Goal: Transaction & Acquisition: Purchase product/service

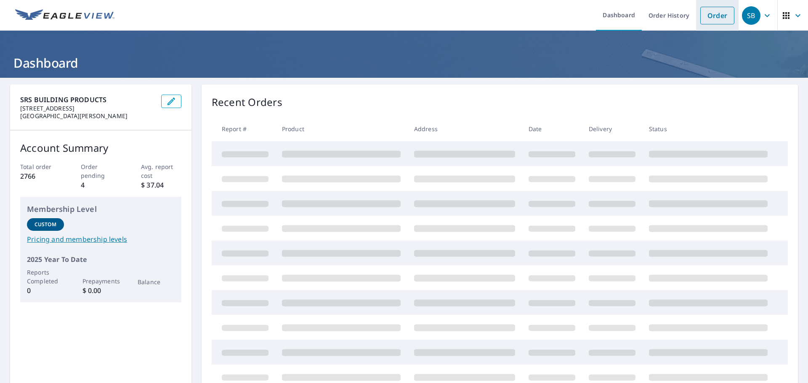
click at [716, 18] on link "Order" at bounding box center [717, 16] width 34 height 18
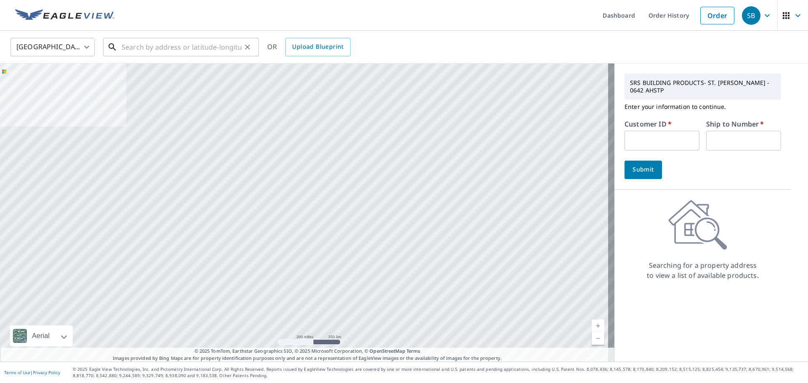
click at [175, 47] on input "text" at bounding box center [182, 47] width 120 height 24
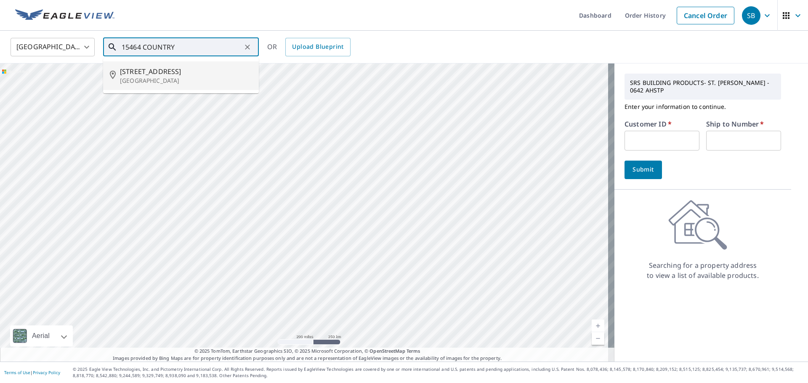
click at [159, 78] on p "[GEOGRAPHIC_DATA]" at bounding box center [186, 81] width 132 height 8
type input "[STREET_ADDRESS][PERSON_NAME]"
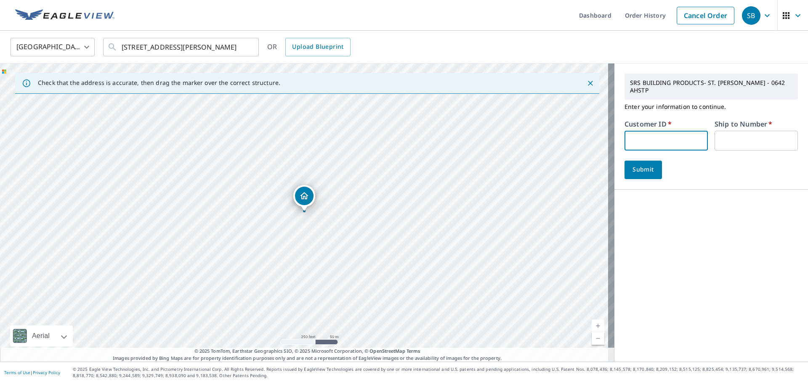
click at [648, 131] on input "text" at bounding box center [666, 141] width 83 height 20
type input "rya247"
click at [732, 136] on input "text" at bounding box center [756, 141] width 83 height 20
type input "1"
click at [637, 165] on span "Submit" at bounding box center [643, 170] width 24 height 11
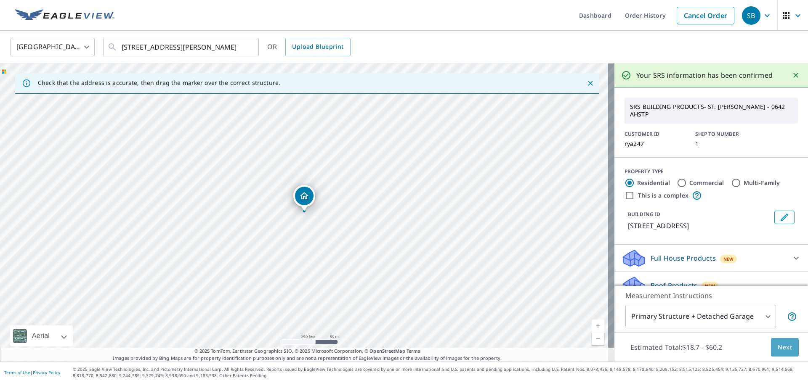
click at [790, 349] on button "Next" at bounding box center [785, 347] width 28 height 19
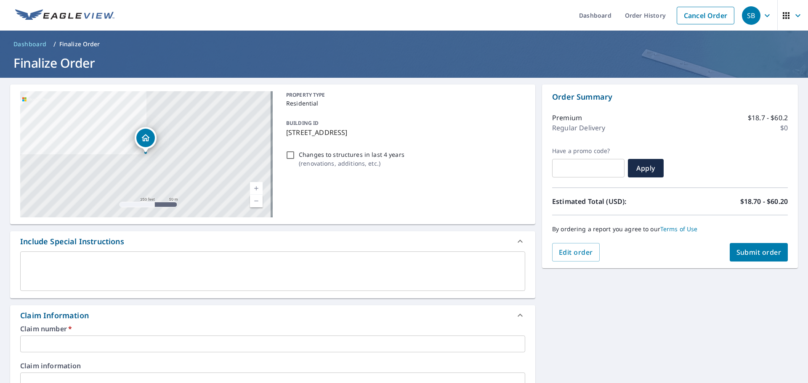
click at [161, 346] on input "text" at bounding box center [272, 344] width 505 height 17
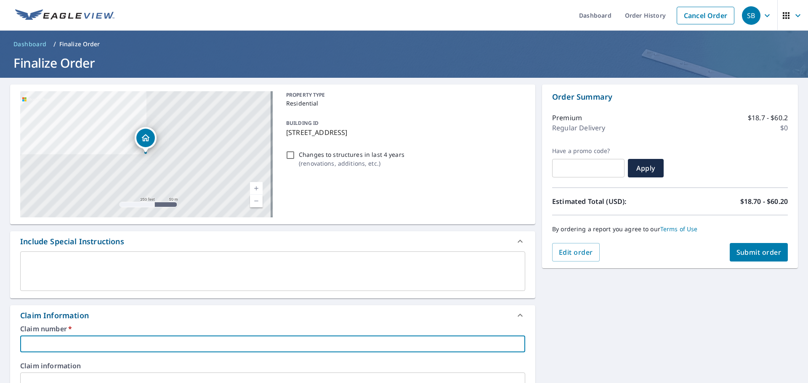
type input "1"
checkbox input "true"
type input "15"
checkbox input "true"
type input "154"
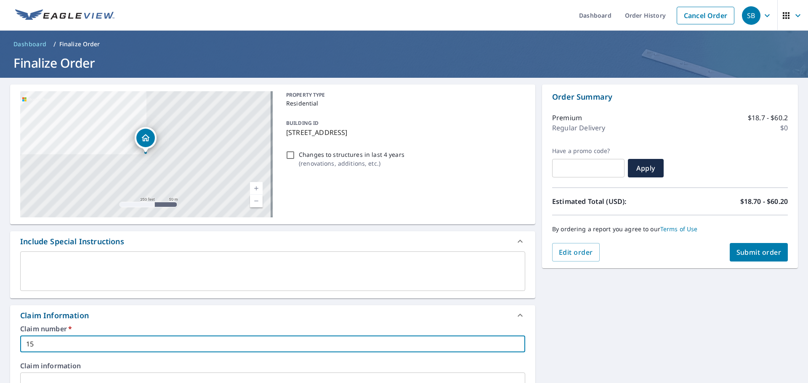
checkbox input "true"
type input "1546"
checkbox input "true"
type input "15464"
checkbox input "true"
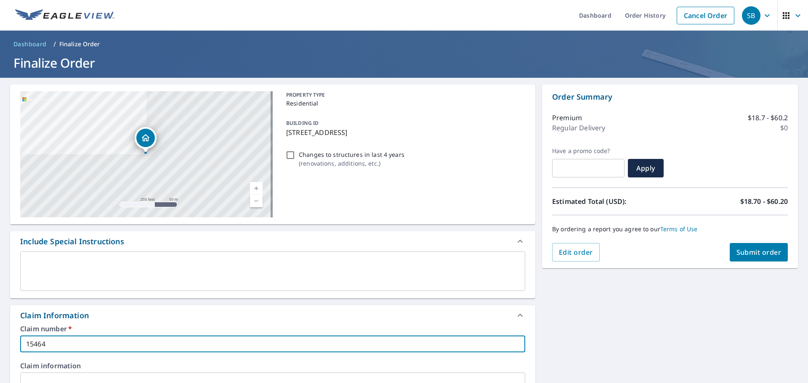
type input "15464"
checkbox input "true"
type input "15464 C"
checkbox input "true"
type input "15464 CO"
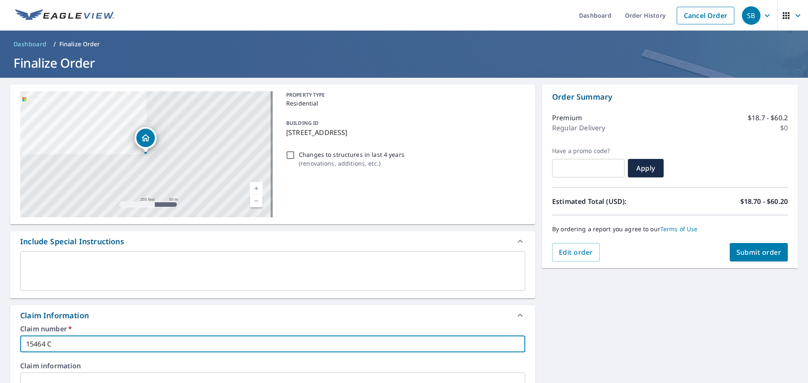
checkbox input "true"
type input "15464 COU"
checkbox input "true"
type input "15464 COUN"
checkbox input "true"
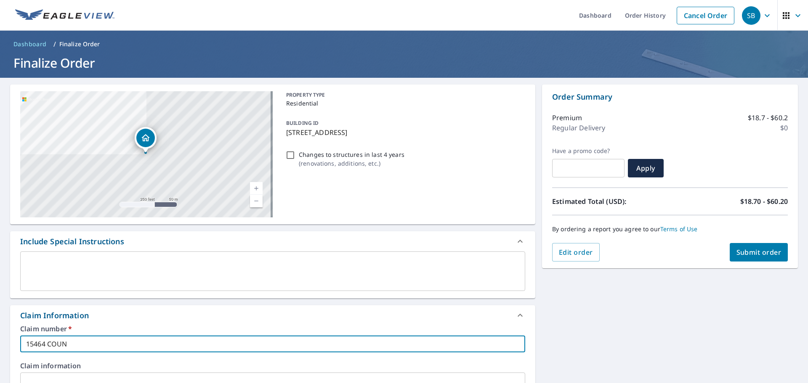
type input "15464 COUNT"
checkbox input "true"
type input "15464 COUNTR"
checkbox input "true"
type input "15464 COUNTRY"
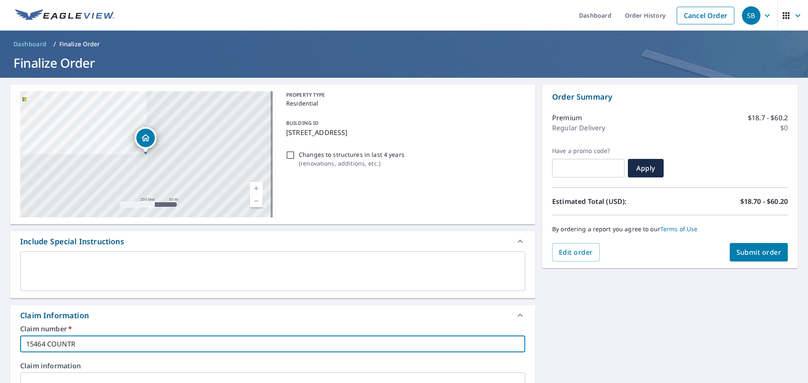
checkbox input "true"
type input "15464 COUNTRY"
checkbox input "true"
type input "15464 COUNTRY R"
checkbox input "true"
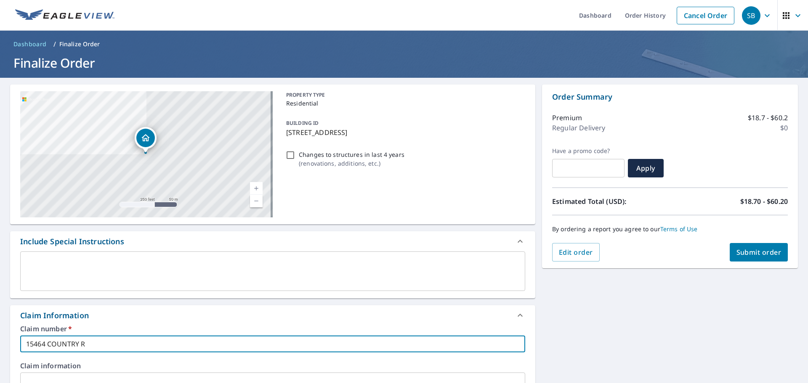
type input "15464 COUNTRY RI"
checkbox input "true"
type input "15464 COUNTRY RID"
checkbox input "true"
type input "15464 COUNTRY RIDG"
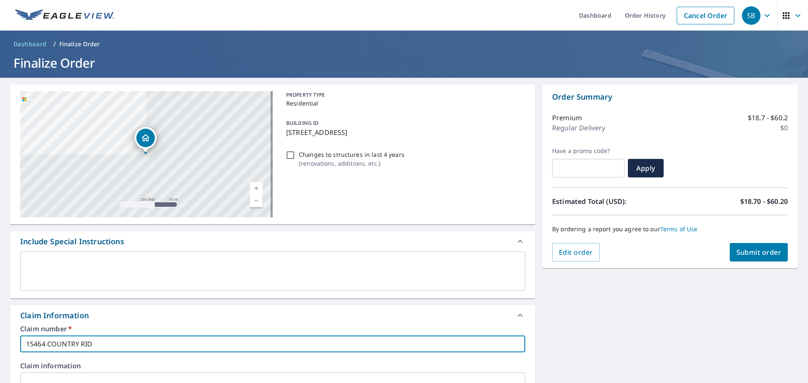
checkbox input "true"
type input "[GEOGRAPHIC_DATA]"
checkbox input "true"
type input "[GEOGRAPHIC_DATA]"
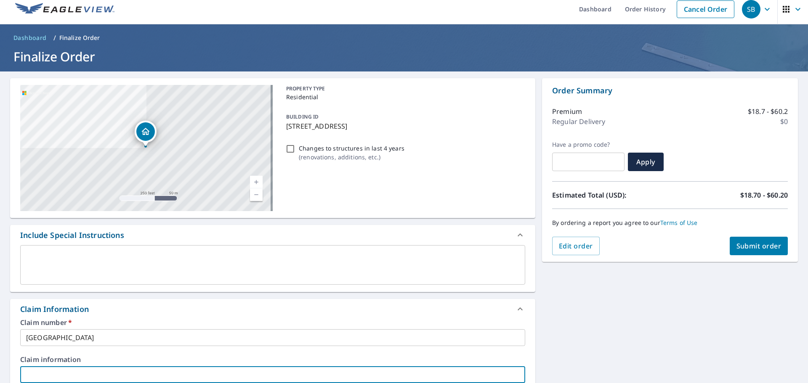
scroll to position [227, 0]
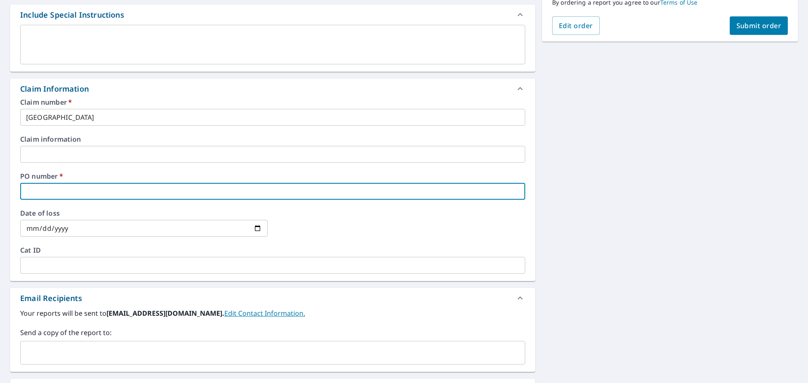
type input "1"
checkbox input "true"
type input "15"
checkbox input "true"
type input "154"
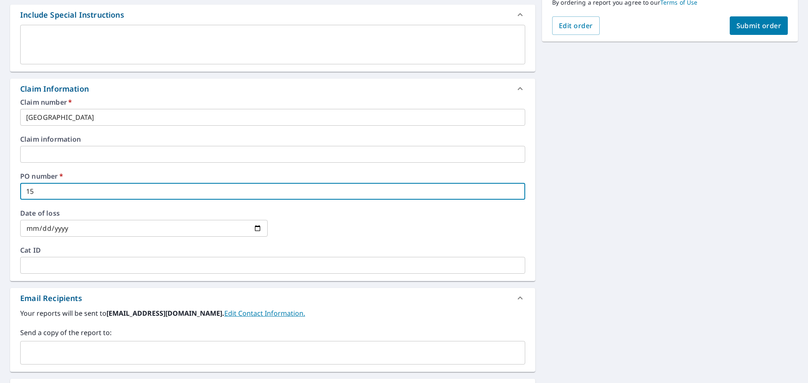
checkbox input "true"
type input "1546"
checkbox input "true"
type input "15464"
checkbox input "true"
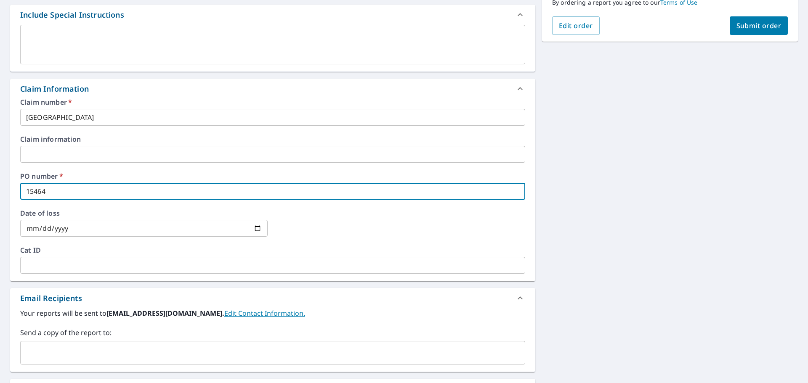
type input "15464"
checkbox input "true"
type input "15464 C"
checkbox input "true"
type input "15464 CO"
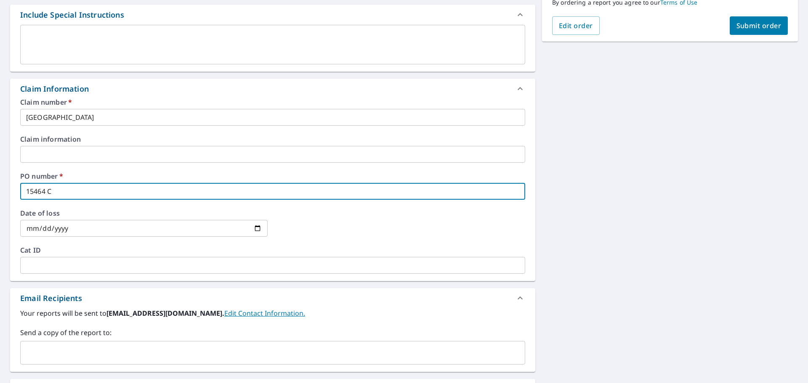
checkbox input "true"
type input "15464 COU"
checkbox input "true"
type input "15464 COUN"
checkbox input "true"
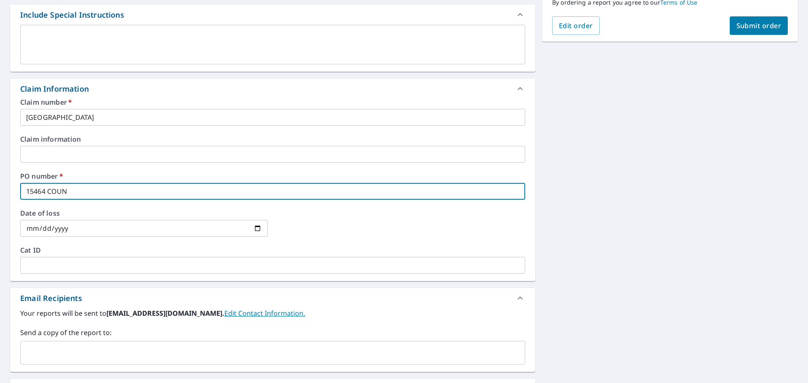
type input "15464 COUNT"
checkbox input "true"
type input "15464 COUNTY"
checkbox input "true"
type input "15464 COUNTYR"
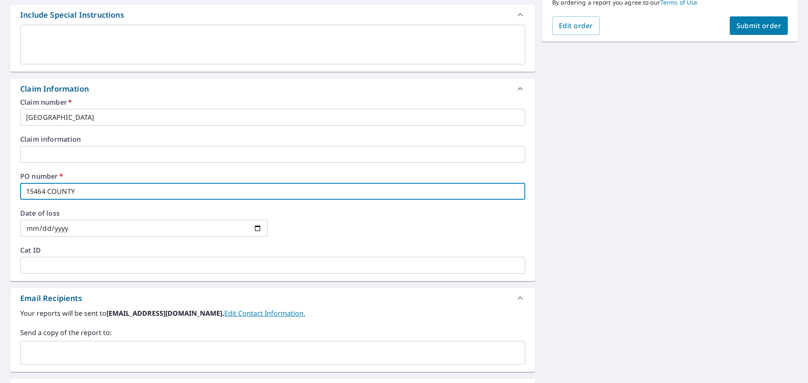
checkbox input "true"
type input "15464 COUNTY"
checkbox input "true"
type input "15464 COUNT"
checkbox input "true"
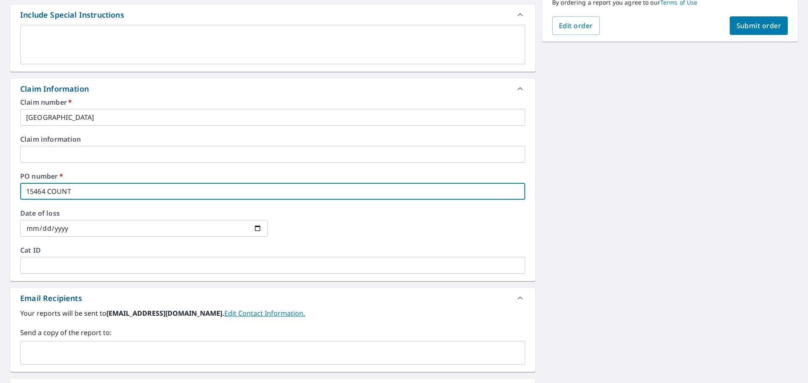
type input "15464 COUNTR"
checkbox input "true"
type input "15464 COUNTRY"
checkbox input "true"
type input "15464 COUNTRY"
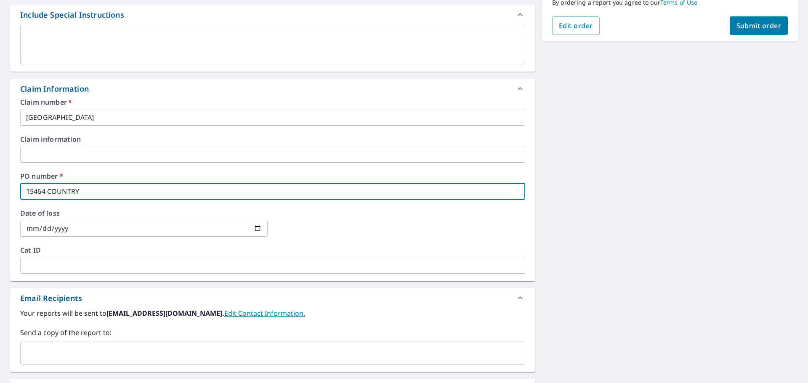
checkbox input "true"
type input "15464 COUNTRY D"
checkbox input "true"
type input "15464 COUNTRY"
checkbox input "true"
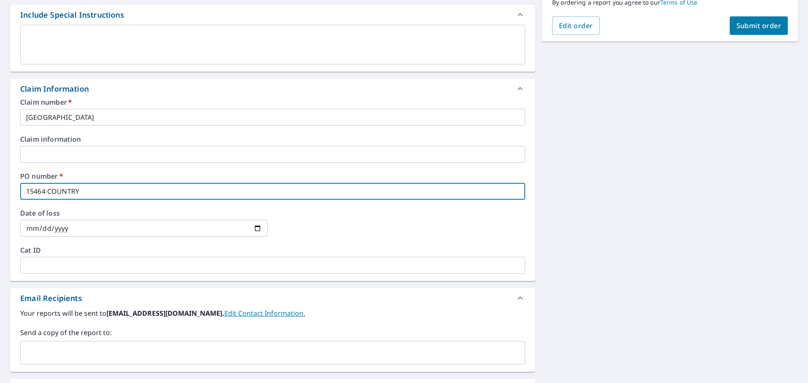
type input "15464 COUNTRY R"
checkbox input "true"
type input "15464 COUNTRY RI"
checkbox input "true"
type input "15464 COUNTRY RID"
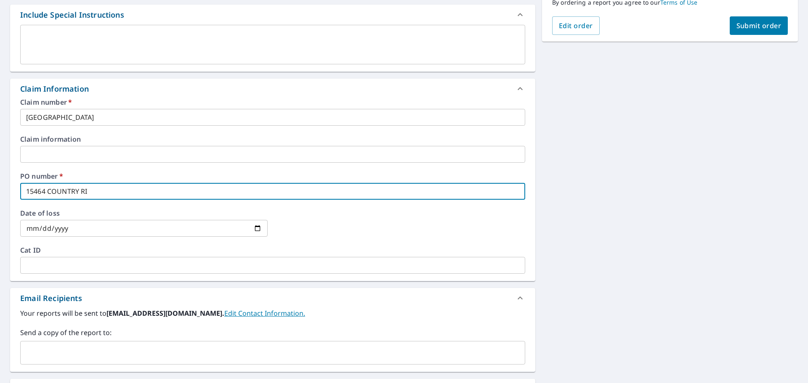
checkbox input "true"
type input "15464 COUNTRY RIDG"
checkbox input "true"
type input "[GEOGRAPHIC_DATA]"
checkbox input "true"
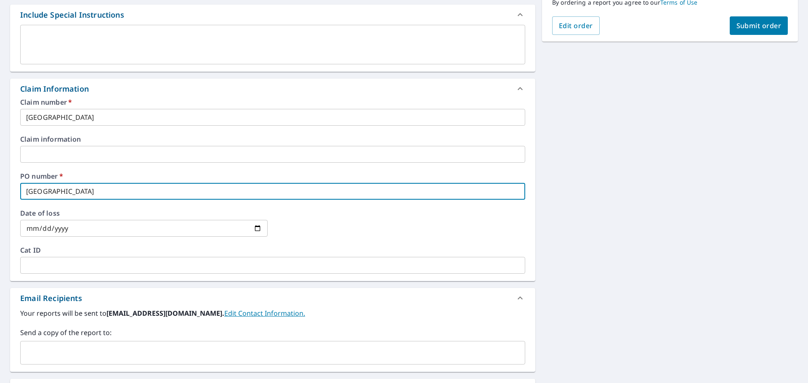
type input "[GEOGRAPHIC_DATA]"
click at [161, 346] on input "text" at bounding box center [266, 353] width 485 height 16
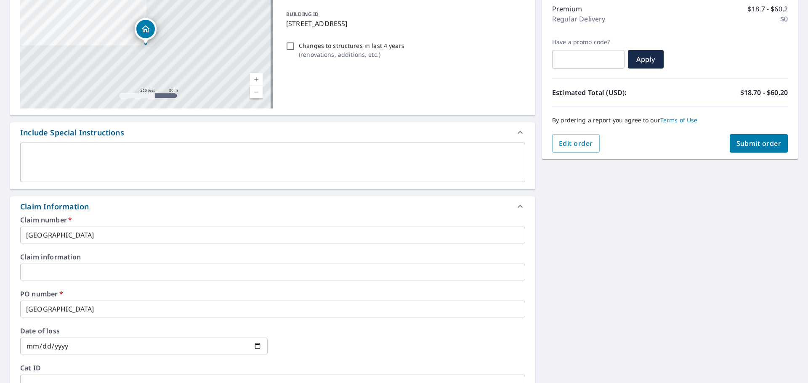
scroll to position [0, 0]
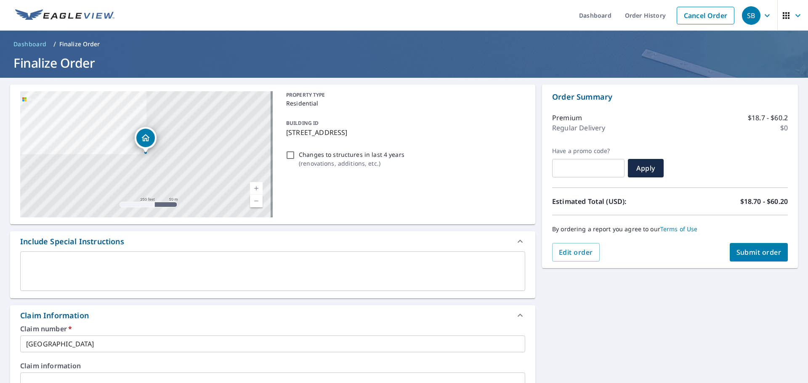
type input "[EMAIL_ADDRESS][DOMAIN_NAME]"
click at [764, 256] on span "Submit order" at bounding box center [759, 252] width 45 height 9
checkbox input "true"
